Goal: Use online tool/utility: Use online tool/utility

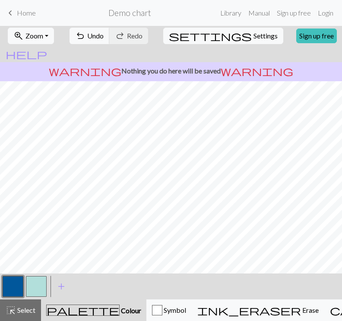
click at [16, 287] on button "button" at bounding box center [13, 286] width 21 height 21
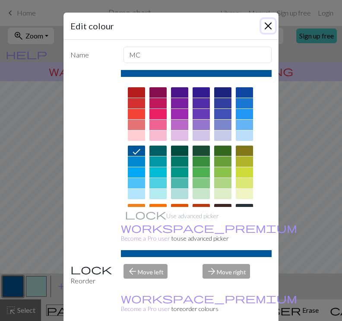
click at [270, 25] on button "Close" at bounding box center [268, 26] width 14 height 14
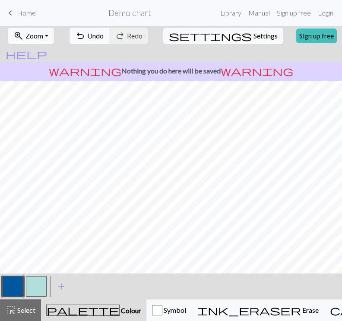
click at [35, 281] on button "button" at bounding box center [36, 286] width 21 height 21
click at [0, 288] on div "< > add Add a colour" at bounding box center [171, 287] width 342 height 26
click at [25, 279] on div at bounding box center [36, 286] width 23 height 23
click at [7, 283] on button "button" at bounding box center [13, 286] width 21 height 21
click at [38, 281] on button "button" at bounding box center [36, 286] width 21 height 21
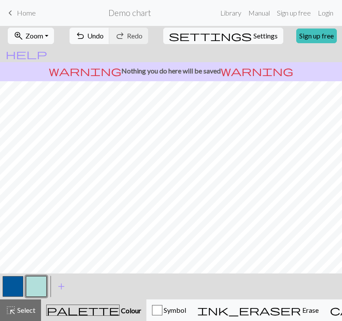
click at [19, 283] on button "button" at bounding box center [13, 286] width 21 height 21
click at [32, 289] on button "button" at bounding box center [36, 286] width 21 height 21
click at [10, 287] on button "button" at bounding box center [13, 286] width 21 height 21
click at [35, 290] on button "button" at bounding box center [36, 286] width 21 height 21
click at [19, 285] on button "button" at bounding box center [13, 286] width 21 height 21
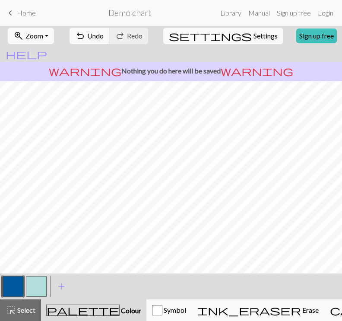
click at [33, 287] on button "button" at bounding box center [36, 286] width 21 height 21
click at [20, 284] on button "button" at bounding box center [13, 286] width 21 height 21
click at [32, 285] on button "button" at bounding box center [36, 286] width 21 height 21
click at [16, 290] on button "button" at bounding box center [13, 286] width 21 height 21
click at [34, 286] on button "button" at bounding box center [36, 286] width 21 height 21
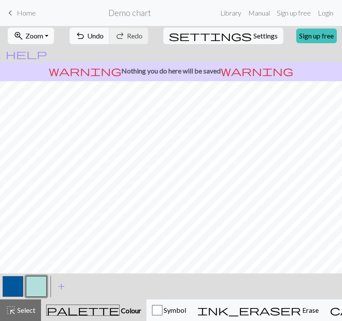
click at [22, 288] on button "button" at bounding box center [13, 286] width 21 height 21
click at [32, 287] on button "button" at bounding box center [36, 286] width 21 height 21
click at [38, 284] on button "button" at bounding box center [36, 286] width 21 height 21
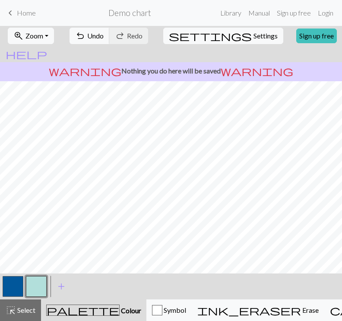
click at [10, 276] on div at bounding box center [12, 286] width 23 height 23
click at [18, 280] on button "button" at bounding box center [13, 286] width 21 height 21
click at [40, 287] on button "button" at bounding box center [36, 286] width 21 height 21
click at [16, 285] on button "button" at bounding box center [13, 286] width 21 height 21
click at [33, 286] on button "button" at bounding box center [36, 286] width 21 height 21
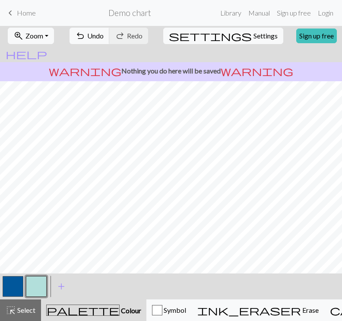
click at [20, 281] on button "button" at bounding box center [13, 286] width 21 height 21
click at [32, 288] on button "button" at bounding box center [36, 286] width 21 height 21
click at [17, 290] on button "button" at bounding box center [13, 286] width 21 height 21
click at [31, 285] on button "button" at bounding box center [36, 286] width 21 height 21
click at [17, 285] on button "button" at bounding box center [13, 286] width 21 height 21
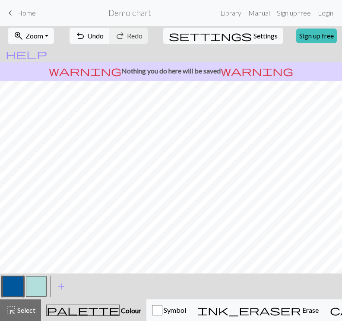
click at [33, 290] on button "button" at bounding box center [36, 286] width 21 height 21
click at [13, 290] on button "button" at bounding box center [13, 286] width 21 height 21
click at [38, 291] on button "button" at bounding box center [36, 286] width 21 height 21
click at [41, 282] on button "button" at bounding box center [36, 286] width 21 height 21
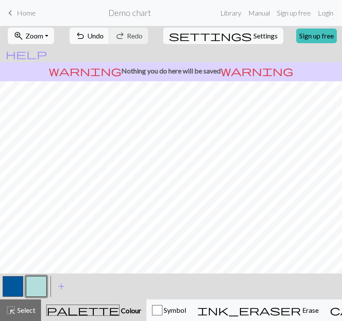
click at [20, 282] on button "button" at bounding box center [13, 286] width 21 height 21
click at [26, 281] on button "button" at bounding box center [36, 286] width 21 height 21
click at [13, 291] on button "button" at bounding box center [13, 286] width 21 height 21
click at [41, 283] on button "button" at bounding box center [36, 286] width 21 height 21
click at [15, 285] on button "button" at bounding box center [13, 286] width 21 height 21
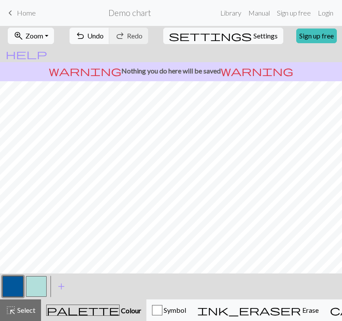
click at [43, 281] on button "button" at bounding box center [36, 286] width 21 height 21
click at [8, 285] on button "button" at bounding box center [13, 286] width 21 height 21
click at [13, 284] on button "button" at bounding box center [13, 286] width 21 height 21
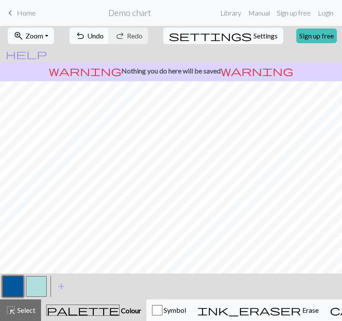
click at [42, 285] on button "button" at bounding box center [36, 286] width 21 height 21
click at [7, 288] on button "button" at bounding box center [13, 286] width 21 height 21
click at [38, 285] on button "button" at bounding box center [36, 286] width 21 height 21
click at [16, 287] on button "button" at bounding box center [13, 286] width 21 height 21
click at [32, 284] on button "button" at bounding box center [36, 286] width 21 height 21
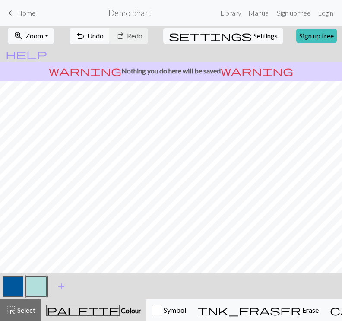
click at [16, 290] on button "button" at bounding box center [13, 286] width 21 height 21
click at [37, 285] on button "button" at bounding box center [36, 286] width 21 height 21
click at [12, 283] on button "button" at bounding box center [13, 286] width 21 height 21
click at [41, 282] on button "button" at bounding box center [36, 286] width 21 height 21
click at [17, 290] on button "button" at bounding box center [13, 286] width 21 height 21
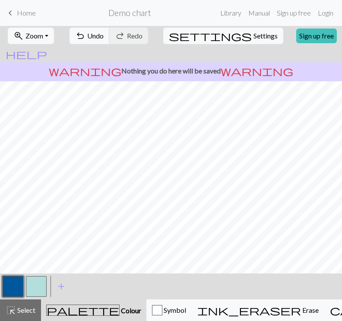
click at [35, 284] on button "button" at bounding box center [36, 286] width 21 height 21
click at [16, 289] on button "button" at bounding box center [13, 286] width 21 height 21
click at [34, 281] on button "button" at bounding box center [36, 286] width 21 height 21
click at [11, 280] on button "button" at bounding box center [13, 286] width 21 height 21
click at [7, 286] on button "button" at bounding box center [13, 286] width 21 height 21
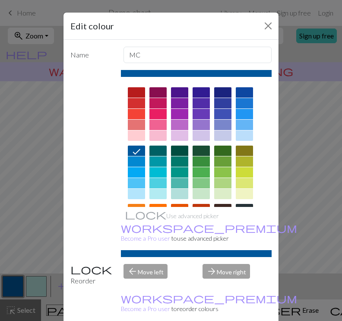
click at [30, 289] on div "Edit colour Name MC Use advanced picker workspace_premium Become a Pro user to …" at bounding box center [171, 160] width 342 height 321
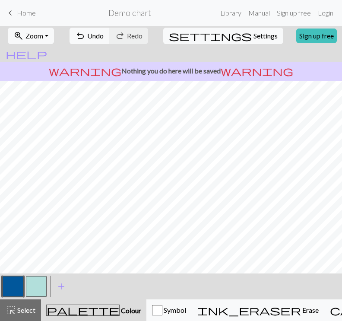
click at [32, 283] on button "button" at bounding box center [36, 286] width 21 height 21
click at [15, 281] on button "button" at bounding box center [13, 286] width 21 height 21
click at [36, 283] on button "button" at bounding box center [36, 286] width 21 height 21
click at [13, 287] on button "button" at bounding box center [13, 286] width 21 height 21
click at [32, 286] on button "button" at bounding box center [36, 286] width 21 height 21
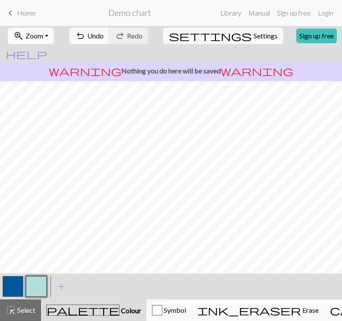
click at [11, 283] on button "button" at bounding box center [13, 286] width 21 height 21
click at [38, 282] on button "button" at bounding box center [36, 286] width 21 height 21
click at [16, 282] on button "button" at bounding box center [13, 286] width 21 height 21
click at [32, 285] on button "button" at bounding box center [36, 286] width 21 height 21
click at [19, 285] on button "button" at bounding box center [13, 286] width 21 height 21
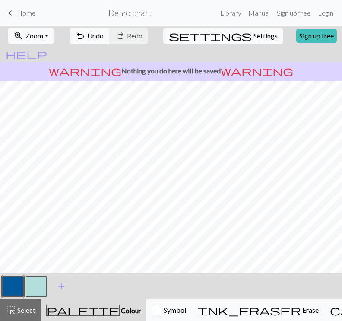
click at [36, 286] on button "button" at bounding box center [36, 286] width 21 height 21
click at [35, 286] on button "button" at bounding box center [36, 286] width 21 height 21
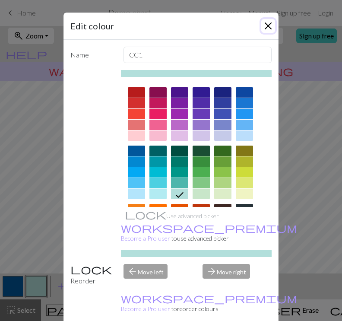
click at [263, 24] on button "Close" at bounding box center [268, 26] width 14 height 14
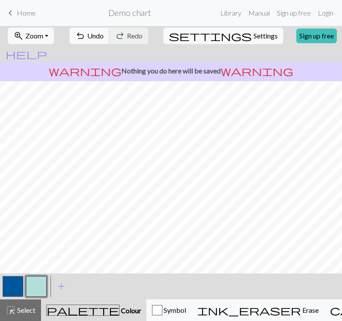
click at [10, 290] on button "button" at bounding box center [13, 286] width 21 height 21
click at [33, 290] on button "button" at bounding box center [36, 286] width 21 height 21
click at [17, 284] on button "button" at bounding box center [13, 286] width 21 height 21
click at [10, 284] on button "button" at bounding box center [13, 286] width 21 height 21
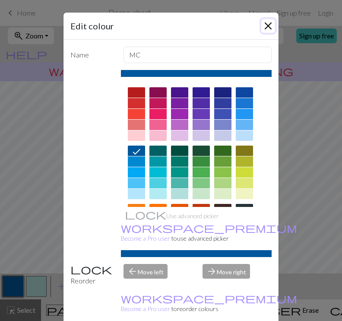
click at [266, 25] on button "Close" at bounding box center [268, 26] width 14 height 14
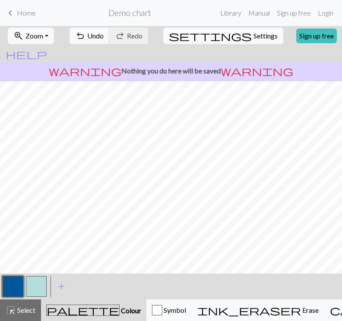
click at [38, 287] on button "button" at bounding box center [36, 286] width 21 height 21
click at [14, 283] on button "button" at bounding box center [13, 286] width 21 height 21
click at [41, 282] on button "button" at bounding box center [36, 286] width 21 height 21
click at [12, 285] on button "button" at bounding box center [13, 286] width 21 height 21
click at [33, 284] on button "button" at bounding box center [36, 286] width 21 height 21
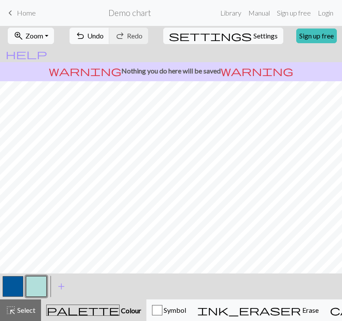
click at [17, 283] on button "button" at bounding box center [13, 286] width 21 height 21
click at [31, 288] on button "button" at bounding box center [36, 286] width 21 height 21
click at [8, 288] on button "button" at bounding box center [13, 286] width 21 height 21
click at [38, 283] on button "button" at bounding box center [36, 286] width 21 height 21
click at [14, 282] on button "button" at bounding box center [13, 286] width 21 height 21
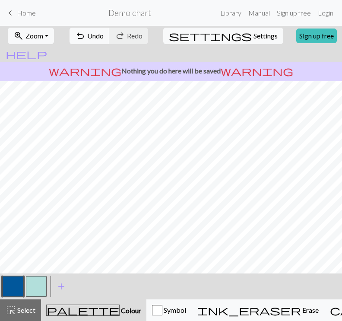
click at [36, 276] on button "button" at bounding box center [36, 286] width 21 height 21
click at [21, 287] on button "button" at bounding box center [13, 286] width 21 height 21
click at [33, 284] on button "button" at bounding box center [36, 286] width 21 height 21
click at [12, 285] on button "button" at bounding box center [13, 286] width 21 height 21
click at [35, 285] on button "button" at bounding box center [36, 286] width 21 height 21
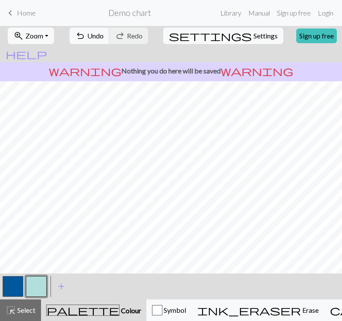
click at [22, 283] on button "button" at bounding box center [13, 286] width 21 height 21
click at [38, 284] on button "button" at bounding box center [36, 286] width 21 height 21
click at [9, 291] on button "button" at bounding box center [13, 286] width 21 height 21
click at [35, 288] on button "button" at bounding box center [36, 286] width 21 height 21
click at [14, 283] on button "button" at bounding box center [13, 286] width 21 height 21
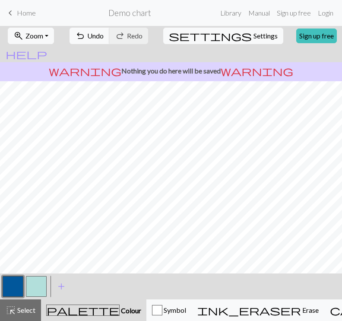
click at [38, 295] on button "button" at bounding box center [36, 286] width 21 height 21
click at [86, 35] on span "undo" at bounding box center [80, 36] width 10 height 12
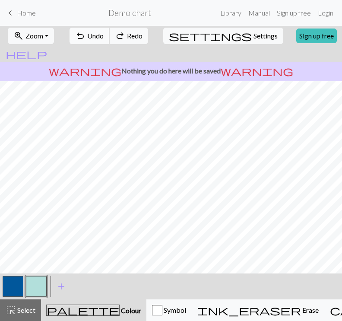
click at [86, 35] on span "undo" at bounding box center [80, 36] width 10 height 12
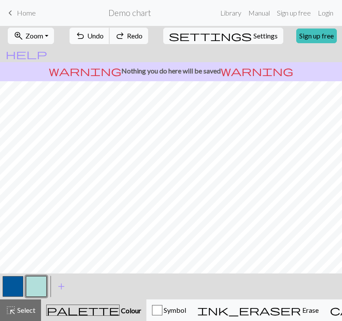
click at [86, 35] on span "undo" at bounding box center [80, 36] width 10 height 12
click at [86, 31] on span "undo" at bounding box center [80, 36] width 10 height 12
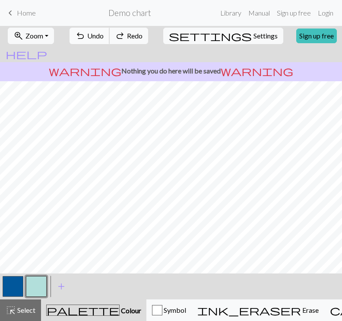
click at [86, 31] on span "undo" at bounding box center [80, 36] width 10 height 12
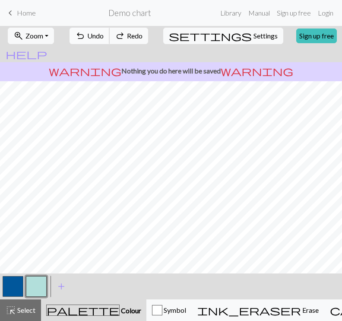
click at [86, 31] on span "undo" at bounding box center [80, 36] width 10 height 12
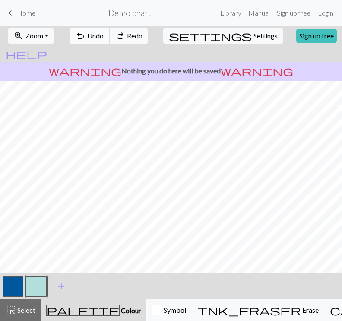
click at [86, 31] on span "undo" at bounding box center [80, 36] width 10 height 12
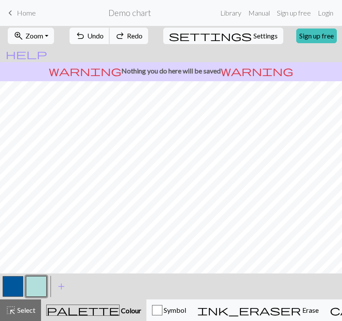
click at [86, 31] on span "undo" at bounding box center [80, 36] width 10 height 12
click at [104, 36] on span "Undo" at bounding box center [95, 36] width 16 height 8
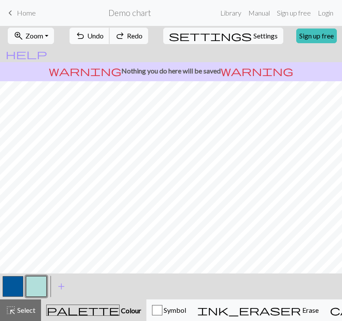
click at [104, 36] on span "Undo" at bounding box center [95, 36] width 16 height 8
click at [86, 38] on span "undo" at bounding box center [80, 36] width 10 height 12
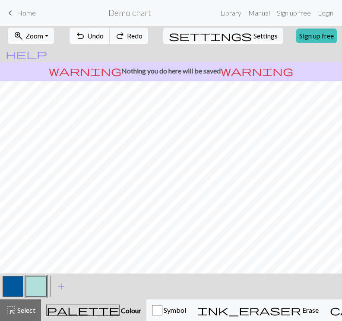
click at [86, 38] on span "undo" at bounding box center [80, 36] width 10 height 12
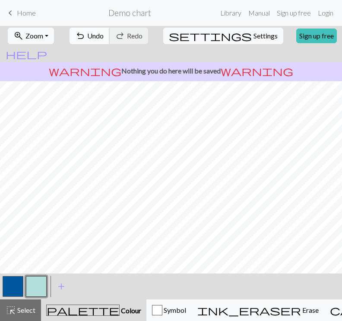
click at [86, 37] on span "undo" at bounding box center [80, 36] width 10 height 12
click at [86, 38] on span "undo" at bounding box center [80, 36] width 10 height 12
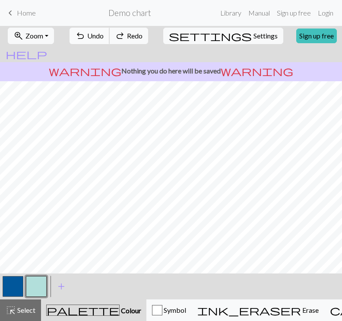
click at [86, 38] on span "undo" at bounding box center [80, 36] width 10 height 12
click at [86, 39] on span "undo" at bounding box center [80, 36] width 10 height 12
click at [86, 38] on span "undo" at bounding box center [80, 36] width 10 height 12
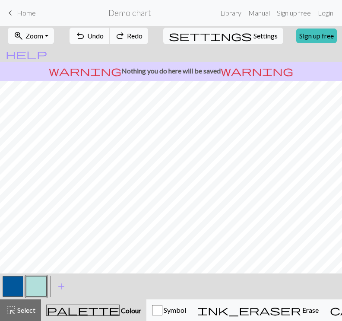
click at [86, 38] on span "undo" at bounding box center [80, 36] width 10 height 12
click at [13, 280] on button "button" at bounding box center [13, 286] width 21 height 21
click at [40, 285] on button "button" at bounding box center [36, 286] width 21 height 21
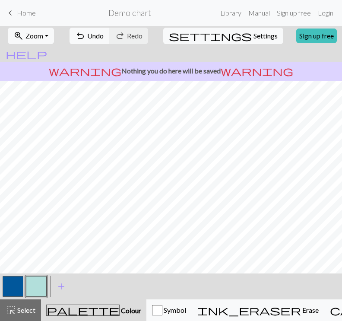
click at [18, 281] on button "button" at bounding box center [13, 286] width 21 height 21
click at [41, 283] on button "button" at bounding box center [36, 286] width 21 height 21
click at [15, 280] on button "button" at bounding box center [13, 286] width 21 height 21
click at [38, 282] on button "button" at bounding box center [36, 286] width 21 height 21
click at [12, 293] on button "button" at bounding box center [13, 286] width 21 height 21
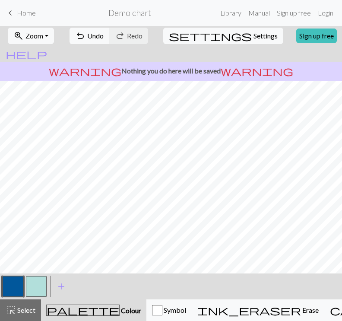
click at [38, 277] on button "button" at bounding box center [36, 286] width 21 height 21
click at [86, 34] on span "undo" at bounding box center [80, 36] width 10 height 12
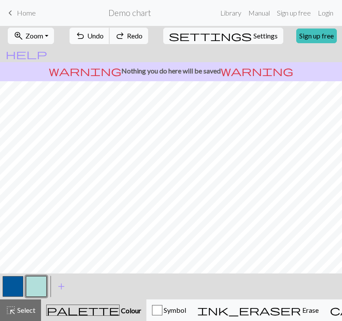
click at [86, 34] on span "undo" at bounding box center [80, 36] width 10 height 12
click at [11, 283] on button "button" at bounding box center [13, 286] width 21 height 21
click at [33, 287] on button "button" at bounding box center [36, 286] width 21 height 21
click at [19, 289] on button "button" at bounding box center [13, 286] width 21 height 21
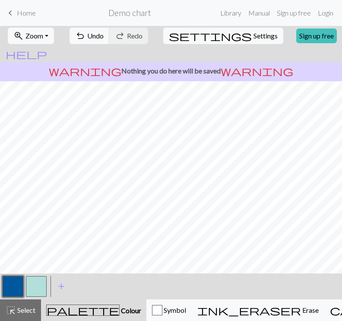
click at [35, 284] on button "button" at bounding box center [36, 286] width 21 height 21
click at [9, 285] on button "button" at bounding box center [13, 286] width 21 height 21
click at [40, 288] on button "button" at bounding box center [36, 286] width 21 height 21
click at [104, 35] on span "Undo" at bounding box center [95, 36] width 16 height 8
click at [104, 33] on span "Undo" at bounding box center [95, 36] width 16 height 8
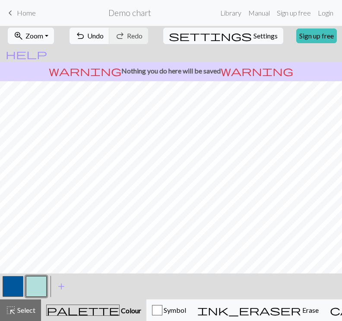
click at [15, 283] on button "button" at bounding box center [13, 286] width 21 height 21
click at [40, 285] on button "button" at bounding box center [36, 286] width 21 height 21
click at [17, 284] on button "button" at bounding box center [13, 286] width 21 height 21
click at [36, 284] on button "button" at bounding box center [36, 286] width 21 height 21
click at [37, 280] on button "button" at bounding box center [36, 286] width 21 height 21
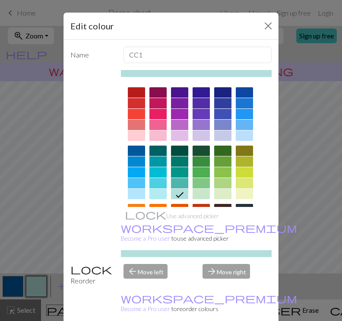
click at [49, 253] on div "Edit colour Name CC1 Use advanced picker workspace_premium Become a Pro user to…" at bounding box center [171, 160] width 342 height 321
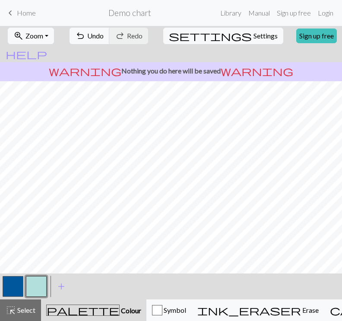
click at [10, 281] on button "button" at bounding box center [13, 286] width 21 height 21
click at [30, 287] on button "button" at bounding box center [36, 286] width 21 height 21
click at [16, 287] on button "button" at bounding box center [13, 286] width 21 height 21
click at [34, 288] on button "button" at bounding box center [36, 286] width 21 height 21
click at [14, 287] on button "button" at bounding box center [13, 286] width 21 height 21
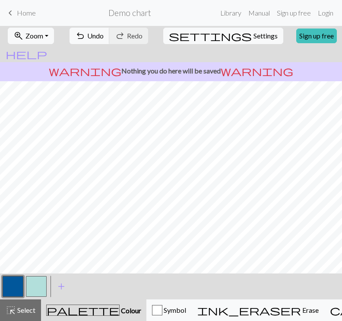
click at [42, 285] on button "button" at bounding box center [36, 286] width 21 height 21
click at [16, 284] on button "button" at bounding box center [13, 286] width 21 height 21
click at [36, 287] on button "button" at bounding box center [36, 286] width 21 height 21
click at [86, 35] on span "undo" at bounding box center [80, 36] width 10 height 12
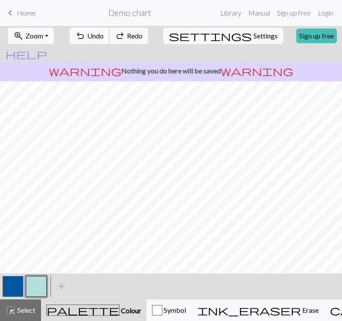
click at [86, 35] on span "undo" at bounding box center [80, 36] width 10 height 12
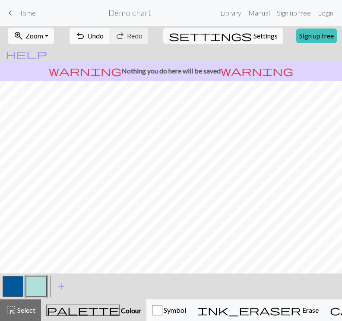
click at [17, 282] on button "button" at bounding box center [13, 286] width 21 height 21
click at [38, 290] on button "button" at bounding box center [36, 286] width 21 height 21
click at [19, 288] on button "button" at bounding box center [13, 286] width 21 height 21
click at [40, 290] on button "button" at bounding box center [36, 286] width 21 height 21
click at [20, 283] on button "button" at bounding box center [13, 286] width 21 height 21
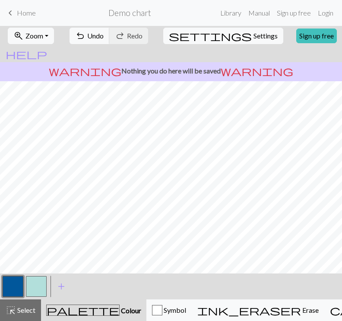
click at [38, 278] on button "button" at bounding box center [36, 286] width 21 height 21
click at [10, 280] on button "button" at bounding box center [13, 286] width 21 height 21
click at [41, 287] on button "button" at bounding box center [36, 286] width 21 height 21
click at [16, 287] on button "button" at bounding box center [13, 286] width 21 height 21
click at [39, 287] on button "button" at bounding box center [36, 286] width 21 height 21
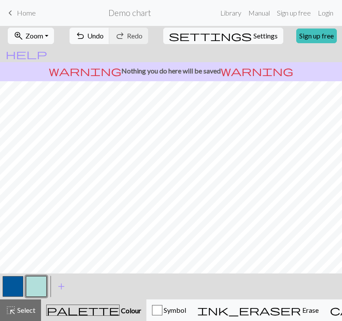
click at [18, 282] on button "button" at bounding box center [13, 286] width 21 height 21
click at [44, 284] on button "button" at bounding box center [36, 286] width 21 height 21
click at [18, 286] on button "button" at bounding box center [13, 286] width 21 height 21
click at [16, 282] on button "button" at bounding box center [13, 286] width 21 height 21
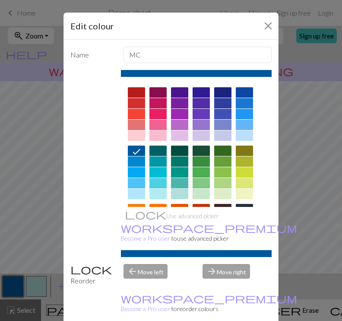
click at [304, 187] on div "Edit colour Name MC Use advanced picker workspace_premium Become a Pro user to …" at bounding box center [171, 160] width 342 height 321
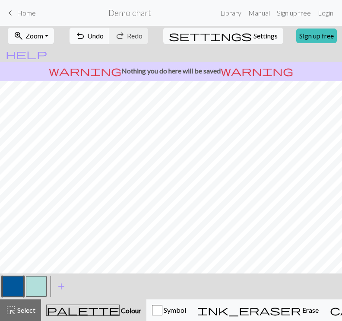
click at [38, 285] on button "button" at bounding box center [36, 286] width 21 height 21
click at [19, 283] on button "button" at bounding box center [13, 286] width 21 height 21
click at [39, 284] on button "button" at bounding box center [36, 286] width 21 height 21
click at [14, 291] on button "button" at bounding box center [13, 286] width 21 height 21
click at [33, 290] on button "button" at bounding box center [36, 286] width 21 height 21
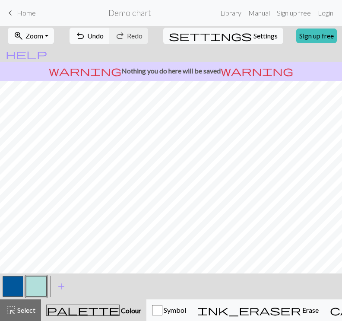
click at [19, 288] on button "button" at bounding box center [13, 286] width 21 height 21
click at [31, 282] on button "button" at bounding box center [36, 286] width 21 height 21
click at [9, 289] on button "button" at bounding box center [13, 286] width 21 height 21
click at [35, 283] on button "button" at bounding box center [36, 286] width 21 height 21
click at [12, 288] on button "button" at bounding box center [13, 286] width 21 height 21
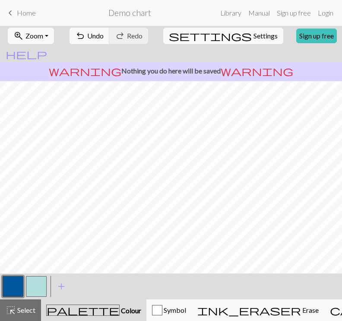
click at [31, 284] on button "button" at bounding box center [36, 286] width 21 height 21
click at [11, 285] on button "button" at bounding box center [13, 286] width 21 height 21
click at [30, 282] on button "button" at bounding box center [36, 286] width 21 height 21
click at [10, 280] on button "button" at bounding box center [13, 286] width 21 height 21
click at [22, 282] on button "button" at bounding box center [13, 286] width 21 height 21
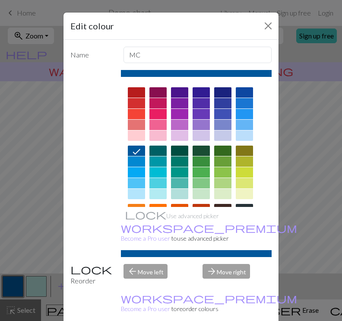
click at [35, 226] on div "Edit colour Name MC Use advanced picker workspace_premium Become a Pro user to …" at bounding box center [171, 160] width 342 height 321
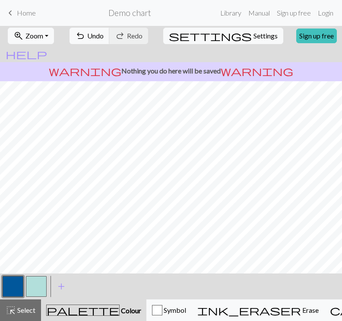
click at [33, 283] on button "button" at bounding box center [36, 286] width 21 height 21
click at [12, 285] on button "button" at bounding box center [13, 286] width 21 height 21
click at [32, 292] on button "button" at bounding box center [36, 286] width 21 height 21
click at [19, 281] on button "button" at bounding box center [13, 286] width 21 height 21
click at [35, 286] on button "button" at bounding box center [36, 286] width 21 height 21
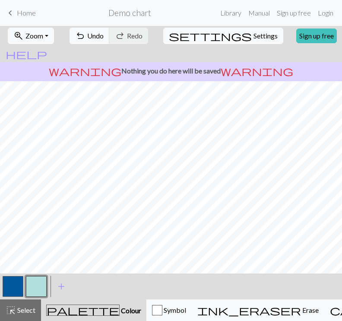
click at [13, 282] on button "button" at bounding box center [13, 286] width 21 height 21
click at [43, 287] on button "button" at bounding box center [36, 286] width 21 height 21
click at [13, 281] on button "button" at bounding box center [13, 286] width 21 height 21
click at [28, 290] on button "button" at bounding box center [36, 286] width 21 height 21
click at [14, 284] on button "button" at bounding box center [13, 286] width 21 height 21
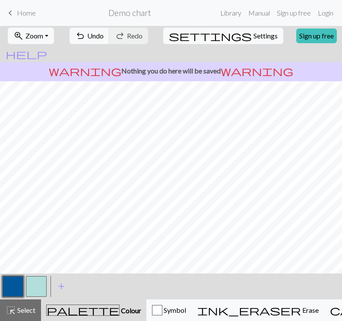
click at [33, 285] on button "button" at bounding box center [36, 286] width 21 height 21
click at [86, 32] on span "undo" at bounding box center [80, 36] width 10 height 12
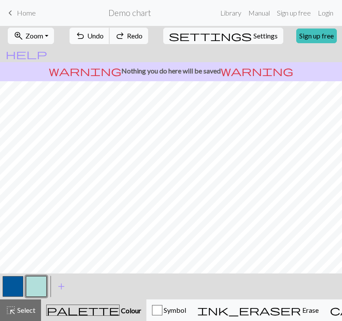
click at [86, 32] on span "undo" at bounding box center [80, 36] width 10 height 12
click at [86, 33] on span "undo" at bounding box center [80, 36] width 10 height 12
click at [86, 35] on span "undo" at bounding box center [80, 36] width 10 height 12
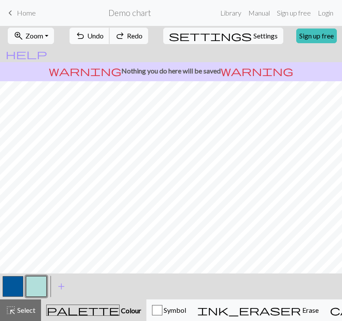
click at [86, 35] on span "undo" at bounding box center [80, 36] width 10 height 12
click at [18, 285] on button "button" at bounding box center [13, 286] width 21 height 21
click at [34, 287] on button "button" at bounding box center [36, 286] width 21 height 21
click at [10, 284] on button "button" at bounding box center [13, 286] width 21 height 21
click at [43, 283] on button "button" at bounding box center [36, 286] width 21 height 21
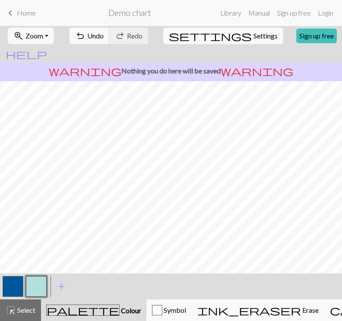
click at [2, 279] on div at bounding box center [12, 286] width 23 height 23
click at [19, 281] on button "button" at bounding box center [13, 286] width 21 height 21
click at [40, 288] on button "button" at bounding box center [36, 286] width 21 height 21
click at [86, 35] on span "undo" at bounding box center [80, 36] width 10 height 12
click at [86, 39] on span "undo" at bounding box center [80, 36] width 10 height 12
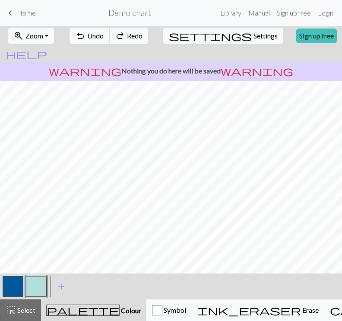
click at [86, 40] on span "undo" at bounding box center [80, 36] width 10 height 12
click at [12, 295] on button "button" at bounding box center [13, 286] width 21 height 21
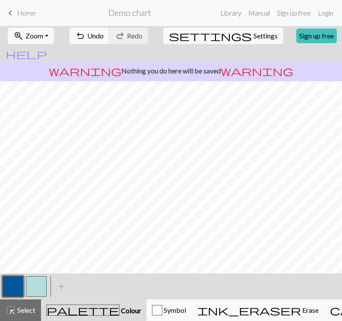
click at [36, 280] on button "button" at bounding box center [36, 286] width 21 height 21
click at [15, 288] on button "button" at bounding box center [13, 286] width 21 height 21
click at [38, 290] on button "button" at bounding box center [36, 286] width 21 height 21
click at [15, 284] on button "button" at bounding box center [13, 286] width 21 height 21
click at [38, 285] on button "button" at bounding box center [36, 286] width 21 height 21
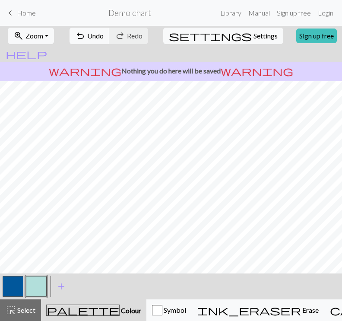
click at [17, 288] on button "button" at bounding box center [13, 286] width 21 height 21
click at [35, 283] on button "button" at bounding box center [36, 286] width 21 height 21
click at [16, 288] on button "button" at bounding box center [13, 286] width 21 height 21
click at [33, 290] on button "button" at bounding box center [36, 286] width 21 height 21
click at [20, 283] on button "button" at bounding box center [13, 286] width 21 height 21
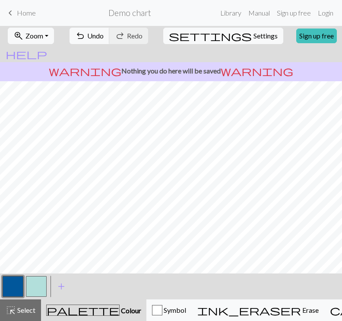
click at [41, 282] on button "button" at bounding box center [36, 286] width 21 height 21
click at [17, 282] on button "button" at bounding box center [13, 286] width 21 height 21
click at [39, 288] on button "button" at bounding box center [36, 286] width 21 height 21
click at [34, 281] on button "button" at bounding box center [36, 286] width 21 height 21
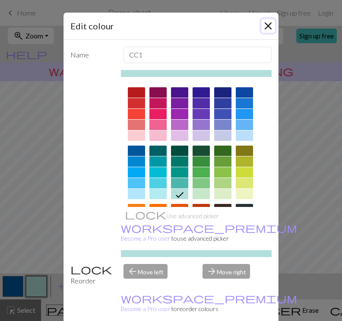
click at [265, 27] on button "Close" at bounding box center [268, 26] width 14 height 14
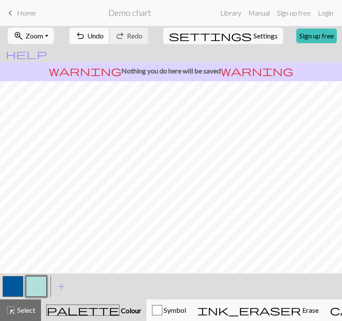
click at [86, 39] on span "undo" at bounding box center [80, 36] width 10 height 12
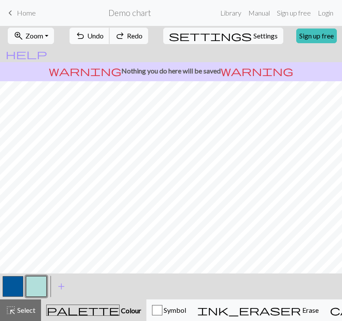
click at [86, 39] on span "undo" at bounding box center [80, 36] width 10 height 12
click at [19, 292] on button "button" at bounding box center [13, 286] width 21 height 21
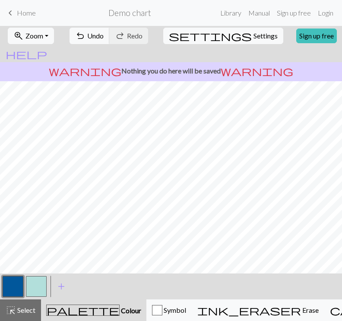
click at [42, 280] on button "button" at bounding box center [36, 286] width 21 height 21
click at [7, 289] on button "button" at bounding box center [13, 286] width 21 height 21
click at [35, 284] on button "button" at bounding box center [36, 286] width 21 height 21
click at [18, 284] on button "button" at bounding box center [13, 286] width 21 height 21
click at [15, 280] on button "button" at bounding box center [13, 286] width 21 height 21
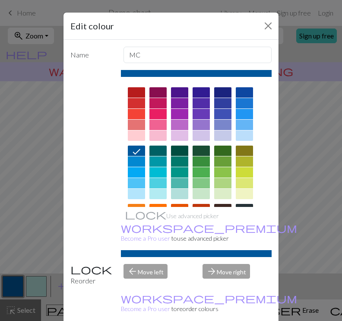
click at [24, 142] on div "Edit colour Name MC Use advanced picker workspace_premium Become a Pro user to …" at bounding box center [171, 160] width 342 height 321
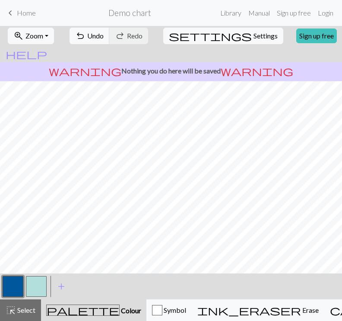
click at [37, 279] on button "button" at bounding box center [36, 286] width 21 height 21
click at [20, 285] on button "button" at bounding box center [13, 286] width 21 height 21
click at [41, 288] on button "button" at bounding box center [36, 286] width 21 height 21
click at [17, 287] on button "button" at bounding box center [13, 286] width 21 height 21
click at [37, 287] on button "button" at bounding box center [36, 286] width 21 height 21
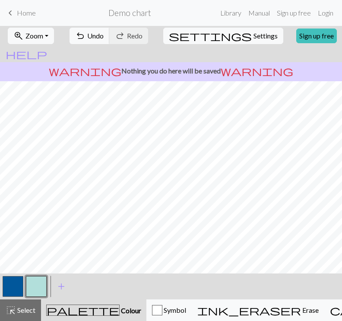
click at [13, 288] on button "button" at bounding box center [13, 286] width 21 height 21
click at [36, 280] on button "button" at bounding box center [36, 286] width 21 height 21
click at [17, 287] on button "button" at bounding box center [13, 286] width 21 height 21
click at [35, 287] on button "button" at bounding box center [36, 286] width 21 height 21
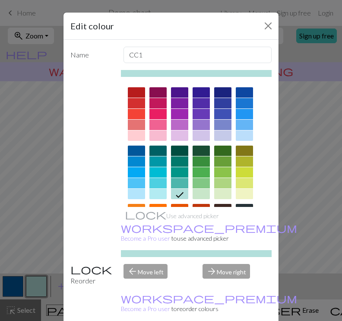
click at [38, 237] on div "Edit colour Name CC1 Use advanced picker workspace_premium Become a Pro user to…" at bounding box center [171, 160] width 342 height 321
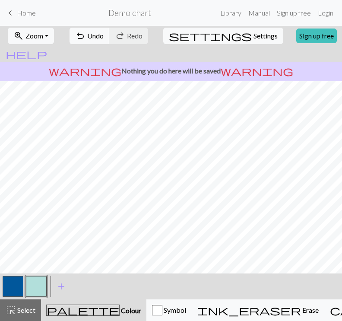
click at [11, 282] on button "button" at bounding box center [13, 286] width 21 height 21
click at [10, 291] on button "button" at bounding box center [13, 286] width 21 height 21
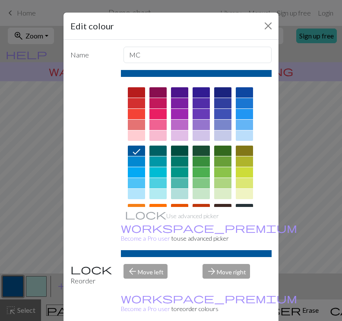
click at [56, 210] on div "Edit colour Name MC Use advanced picker workspace_premium Become a Pro user to …" at bounding box center [171, 160] width 342 height 321
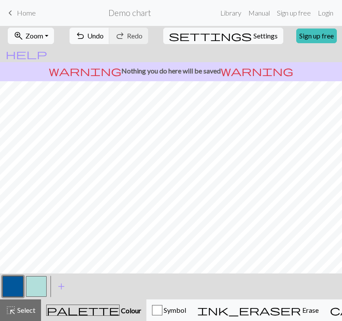
click at [34, 284] on button "button" at bounding box center [36, 286] width 21 height 21
click at [33, 288] on button "button" at bounding box center [36, 286] width 21 height 21
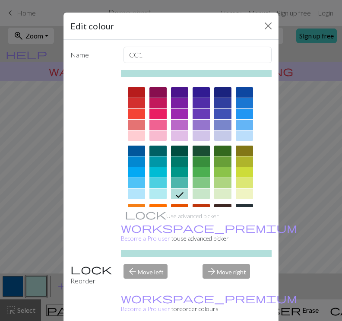
click at [22, 248] on div "Edit colour Name CC1 Use advanced picker workspace_premium Become a Pro user to…" at bounding box center [171, 160] width 342 height 321
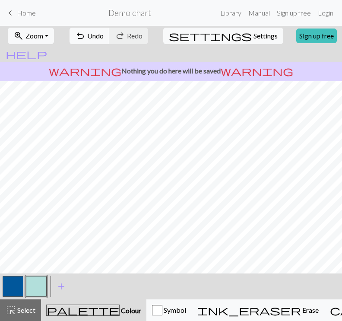
click at [12, 282] on button "button" at bounding box center [13, 286] width 21 height 21
click at [33, 283] on button "button" at bounding box center [36, 286] width 21 height 21
click at [86, 36] on span "undo" at bounding box center [80, 36] width 10 height 12
click at [86, 37] on span "undo" at bounding box center [80, 36] width 10 height 12
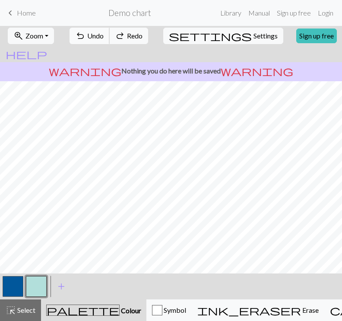
click at [86, 37] on span "undo" at bounding box center [80, 36] width 10 height 12
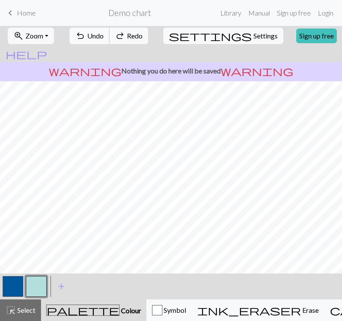
click at [86, 37] on span "undo" at bounding box center [80, 36] width 10 height 12
click at [11, 283] on button "button" at bounding box center [13, 286] width 21 height 21
click at [32, 297] on div at bounding box center [36, 286] width 23 height 23
click at [35, 291] on button "button" at bounding box center [36, 286] width 21 height 21
click at [13, 284] on button "button" at bounding box center [13, 286] width 21 height 21
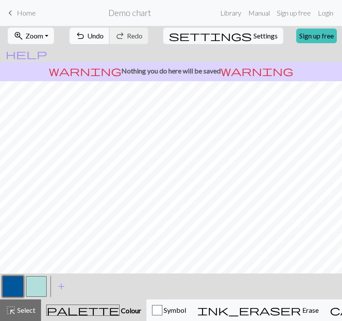
click at [104, 38] on span "Undo" at bounding box center [95, 36] width 16 height 8
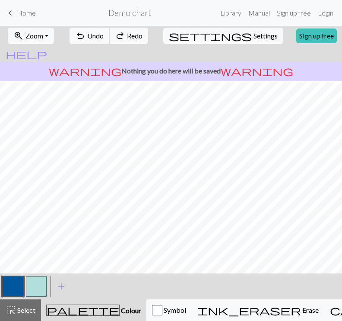
click at [104, 38] on span "Undo" at bounding box center [95, 36] width 16 height 8
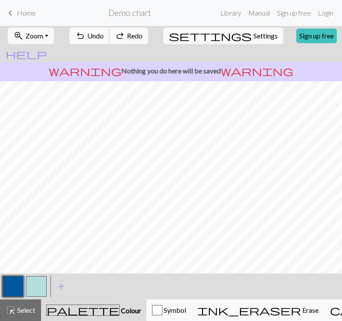
click at [104, 38] on span "Undo" at bounding box center [95, 36] width 16 height 8
click at [86, 34] on span "undo" at bounding box center [80, 36] width 10 height 12
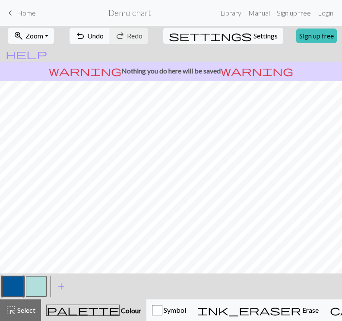
click at [37, 280] on button "button" at bounding box center [36, 286] width 21 height 21
click at [22, 285] on button "button" at bounding box center [13, 286] width 21 height 21
click at [38, 290] on button "button" at bounding box center [36, 286] width 21 height 21
click at [10, 289] on button "button" at bounding box center [13, 286] width 21 height 21
click at [36, 283] on button "button" at bounding box center [36, 286] width 21 height 21
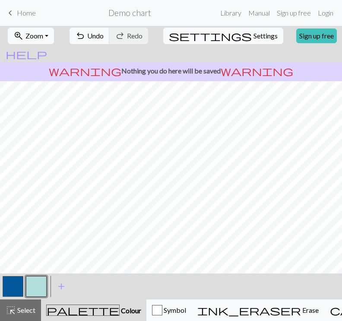
click at [6, 288] on button "button" at bounding box center [13, 286] width 21 height 21
click at [29, 283] on button "button" at bounding box center [36, 286] width 21 height 21
click at [16, 286] on button "button" at bounding box center [13, 286] width 21 height 21
click at [18, 287] on button "button" at bounding box center [13, 286] width 21 height 21
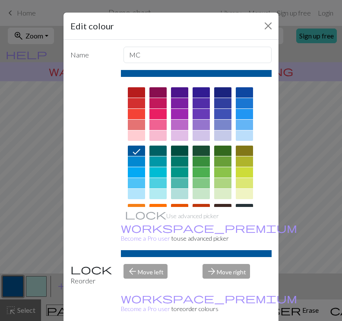
click at [55, 176] on div "Edit colour Name MC Use advanced picker workspace_premium Become a Pro user to …" at bounding box center [171, 160] width 342 height 321
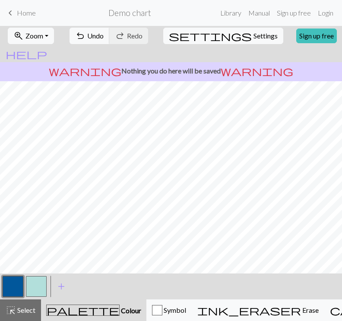
click at [34, 287] on button "button" at bounding box center [36, 286] width 21 height 21
click at [16, 287] on button "button" at bounding box center [13, 286] width 21 height 21
click at [38, 282] on button "button" at bounding box center [36, 286] width 21 height 21
click at [86, 38] on span "undo" at bounding box center [80, 36] width 10 height 12
click at [16, 290] on button "button" at bounding box center [13, 286] width 21 height 21
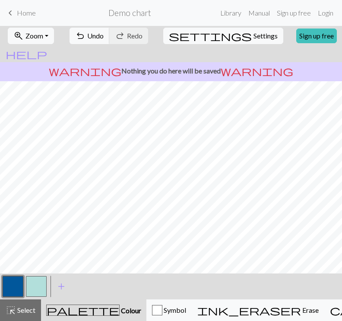
click at [21, 288] on button "button" at bounding box center [13, 286] width 21 height 21
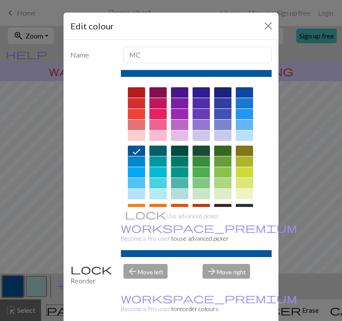
click at [46, 263] on div "Edit colour Name MC Use advanced picker workspace_premium Become a Pro user to …" at bounding box center [171, 160] width 342 height 321
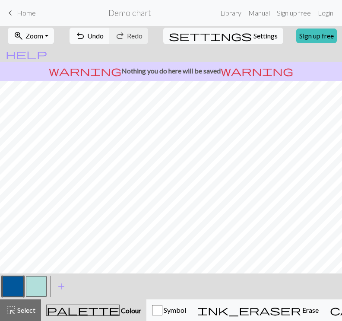
click at [40, 284] on button "button" at bounding box center [36, 286] width 21 height 21
click at [86, 37] on span "undo" at bounding box center [80, 36] width 10 height 12
click at [15, 283] on button "button" at bounding box center [13, 286] width 21 height 21
click at [41, 285] on button "button" at bounding box center [36, 286] width 21 height 21
click at [12, 280] on button "button" at bounding box center [13, 286] width 21 height 21
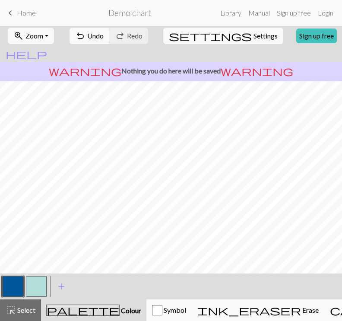
click at [37, 280] on button "button" at bounding box center [36, 286] width 21 height 21
click at [12, 290] on button "button" at bounding box center [13, 286] width 21 height 21
click at [40, 281] on button "button" at bounding box center [36, 286] width 21 height 21
click at [20, 293] on button "button" at bounding box center [13, 286] width 21 height 21
click at [42, 285] on button "button" at bounding box center [36, 286] width 21 height 21
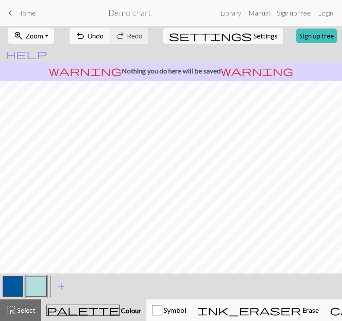
click at [15, 286] on button "button" at bounding box center [13, 286] width 21 height 21
click at [32, 284] on button "button" at bounding box center [36, 286] width 21 height 21
click at [15, 285] on button "button" at bounding box center [13, 286] width 21 height 21
click at [17, 287] on button "button" at bounding box center [13, 286] width 21 height 21
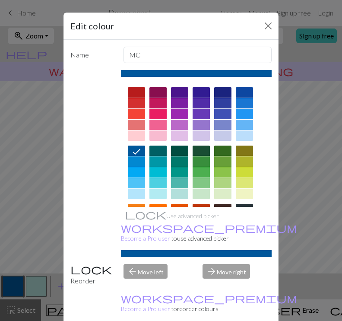
click at [19, 177] on div "Edit colour Name MC Use advanced picker workspace_premium Become a Pro user to …" at bounding box center [171, 160] width 342 height 321
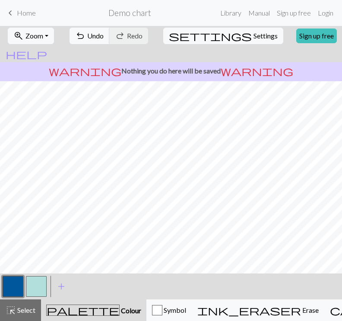
click at [35, 287] on button "button" at bounding box center [36, 286] width 21 height 21
click at [16, 285] on button "button" at bounding box center [13, 286] width 21 height 21
click at [36, 285] on button "button" at bounding box center [36, 286] width 21 height 21
click at [9, 288] on button "button" at bounding box center [13, 286] width 21 height 21
click at [35, 283] on button "button" at bounding box center [36, 286] width 21 height 21
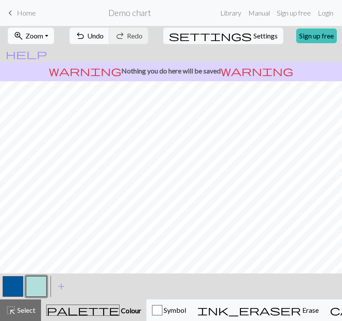
click at [54, 36] on button "zoom_in Zoom Zoom" at bounding box center [31, 36] width 46 height 16
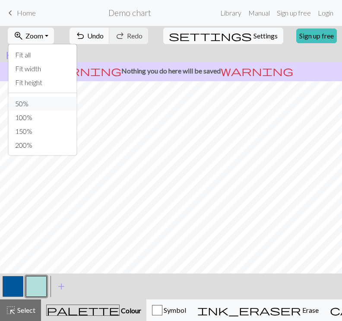
click at [41, 99] on button "50%" at bounding box center [42, 104] width 68 height 14
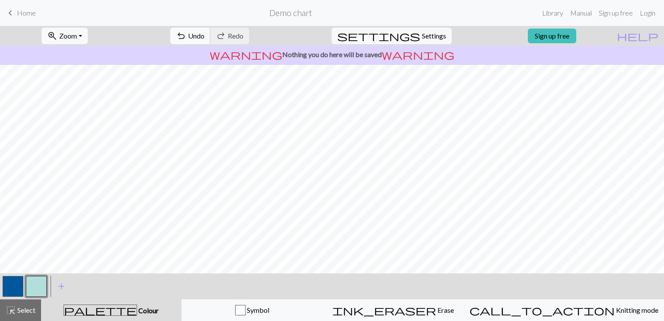
click at [186, 35] on span "undo" at bounding box center [181, 36] width 10 height 12
click at [19, 291] on button "button" at bounding box center [13, 286] width 21 height 21
click at [47, 281] on div at bounding box center [36, 285] width 23 height 23
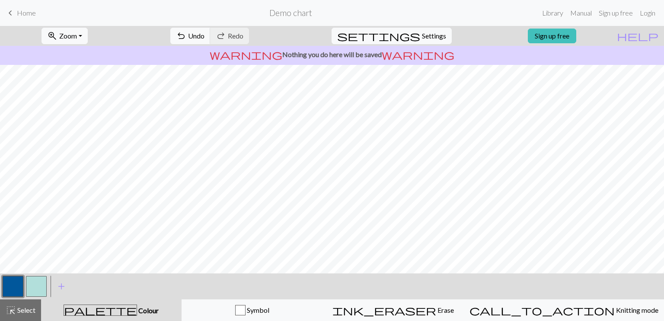
click at [37, 283] on button "button" at bounding box center [36, 286] width 21 height 21
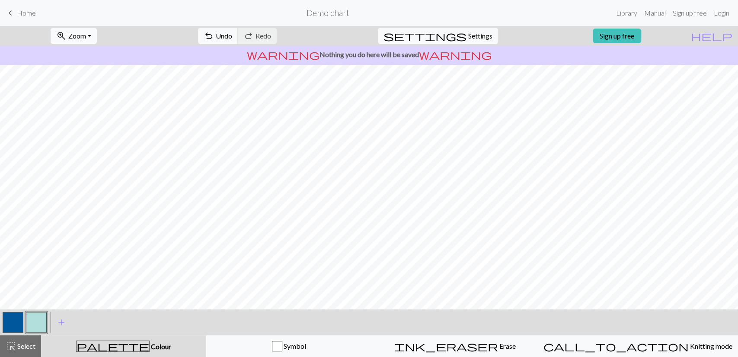
click at [97, 33] on button "zoom_in Zoom Zoom" at bounding box center [74, 36] width 46 height 16
click at [102, 112] on button "100%" at bounding box center [85, 118] width 68 height 14
click at [342, 41] on button "settings Settings" at bounding box center [438, 36] width 120 height 16
select select "aran"
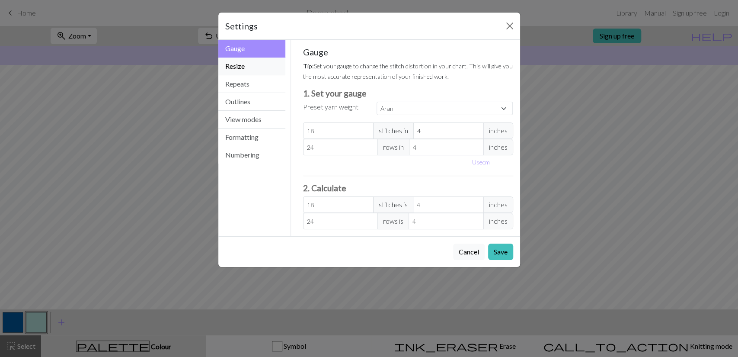
click at [255, 70] on button "Resize" at bounding box center [251, 66] width 67 height 18
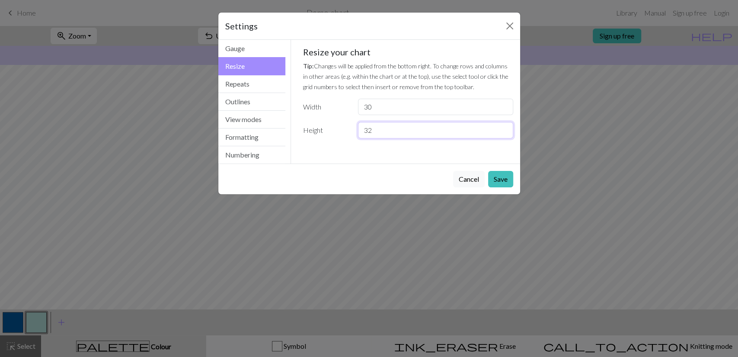
click at [342, 133] on input "32" at bounding box center [435, 130] width 155 height 16
click at [342, 133] on input "31" at bounding box center [435, 130] width 155 height 16
type input "30"
click at [342, 133] on input "30" at bounding box center [435, 130] width 155 height 16
click at [342, 178] on button "Save" at bounding box center [500, 179] width 25 height 16
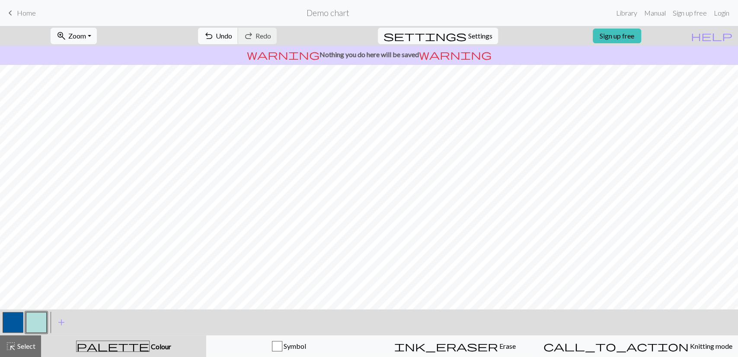
click at [232, 39] on span "Undo" at bounding box center [224, 36] width 16 height 8
click at [342, 37] on span "settings" at bounding box center [424, 36] width 83 height 12
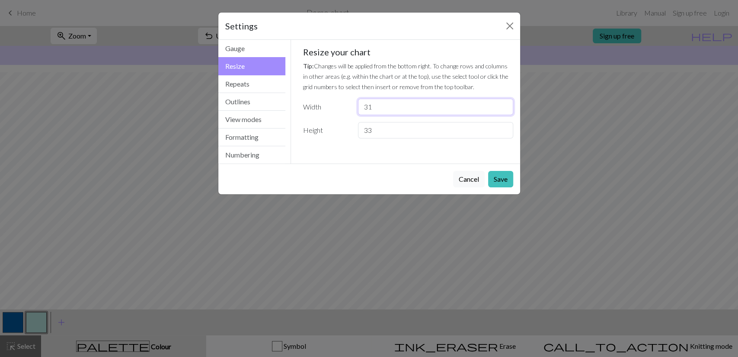
click at [342, 104] on input "31" at bounding box center [435, 107] width 155 height 16
type input "32"
click at [342, 104] on input "32" at bounding box center [435, 107] width 155 height 16
click at [342, 178] on button "Save" at bounding box center [500, 179] width 25 height 16
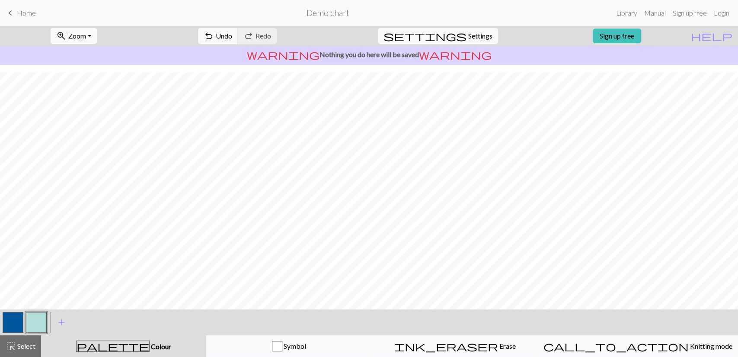
click at [90, 41] on button "zoom_in Zoom Zoom" at bounding box center [74, 36] width 46 height 16
click at [87, 101] on button "50%" at bounding box center [85, 104] width 68 height 14
click at [97, 35] on button "zoom_in Zoom Zoom" at bounding box center [74, 36] width 46 height 16
click at [107, 118] on button "100%" at bounding box center [85, 118] width 68 height 14
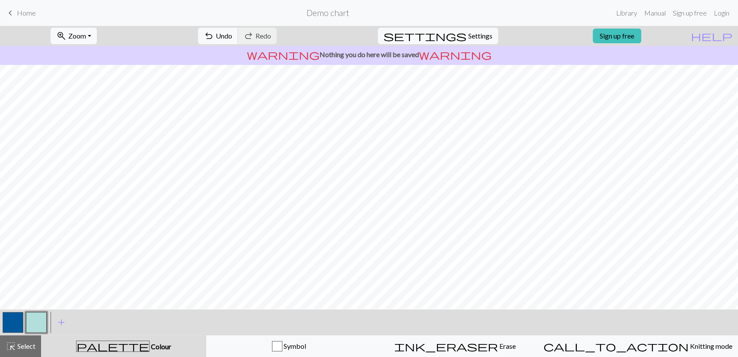
scroll to position [27, 0]
click at [90, 44] on button "zoom_in Zoom Zoom" at bounding box center [74, 36] width 46 height 16
click at [89, 72] on button "Fit width" at bounding box center [85, 69] width 68 height 14
click at [86, 38] on span "Zoom" at bounding box center [77, 36] width 18 height 8
click at [91, 86] on button "Fit height" at bounding box center [85, 83] width 68 height 14
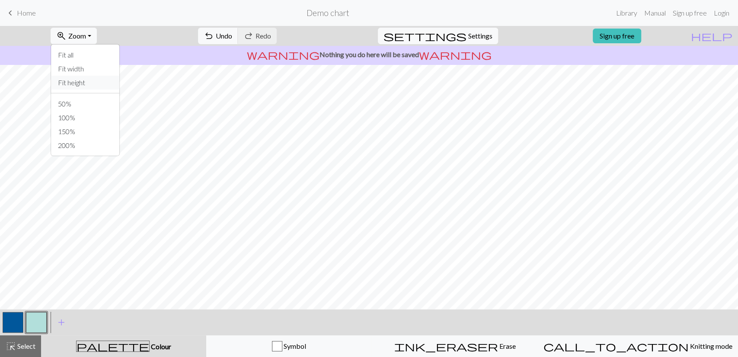
scroll to position [20, 0]
click at [47, 318] on div at bounding box center [36, 321] width 23 height 23
click at [214, 39] on span "undo" at bounding box center [209, 36] width 10 height 12
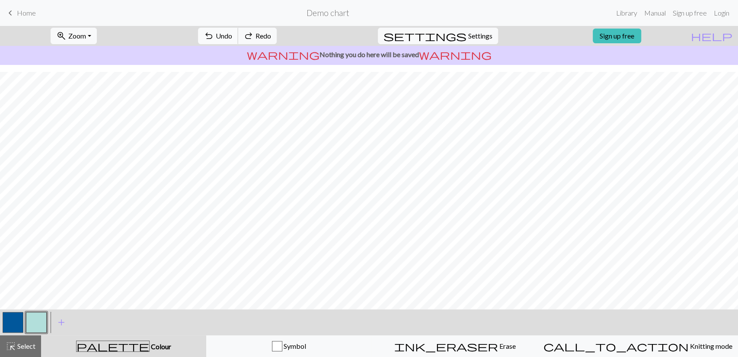
click at [214, 39] on span "undo" at bounding box center [209, 36] width 10 height 12
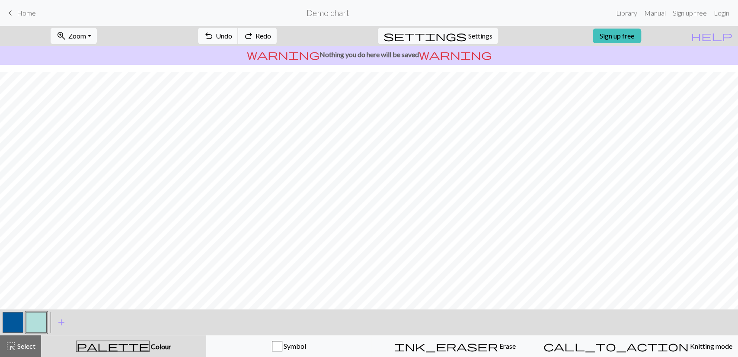
click at [214, 39] on span "undo" at bounding box center [209, 36] width 10 height 12
click at [214, 40] on span "undo" at bounding box center [209, 36] width 10 height 12
